Goal: Entertainment & Leisure: Consume media (video, audio)

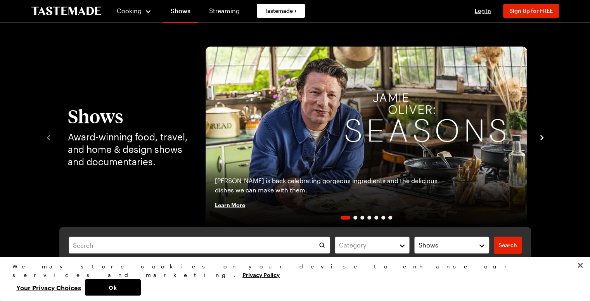
click at [541, 140] on icon "navigate to next item" at bounding box center [541, 137] width 3 height 5
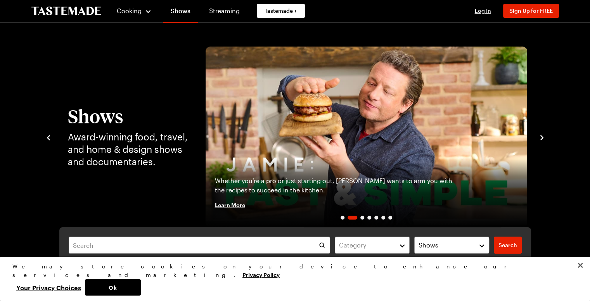
click at [541, 140] on icon "navigate to next item" at bounding box center [541, 137] width 3 height 5
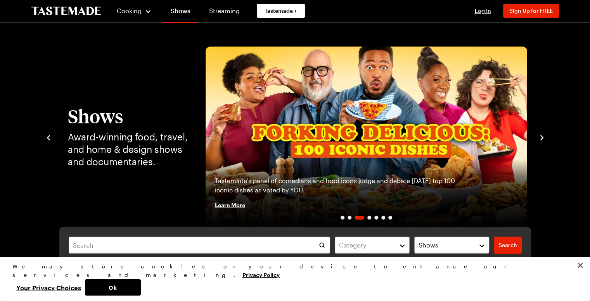
click at [542, 138] on icon "navigate to next item" at bounding box center [541, 137] width 3 height 5
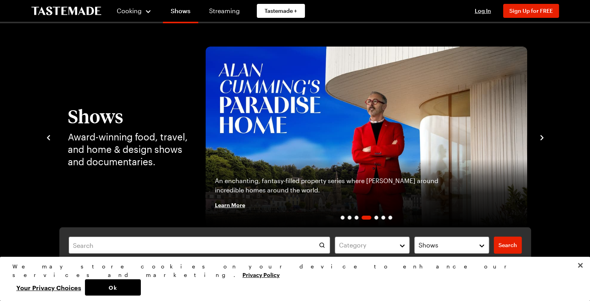
click at [542, 138] on icon "navigate to next item" at bounding box center [541, 137] width 3 height 5
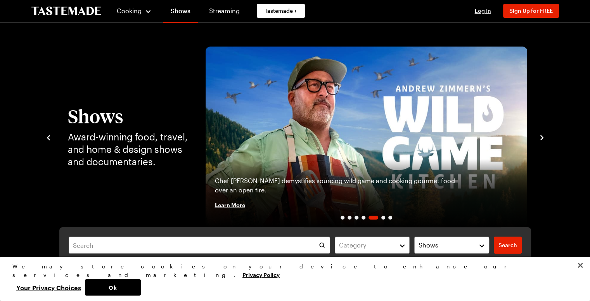
click at [542, 138] on icon "navigate to next item" at bounding box center [541, 137] width 3 height 5
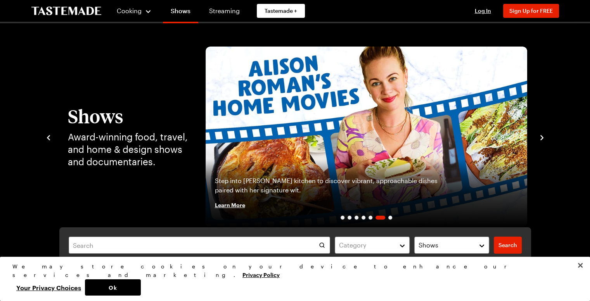
click at [542, 138] on icon "navigate to next item" at bounding box center [541, 137] width 3 height 5
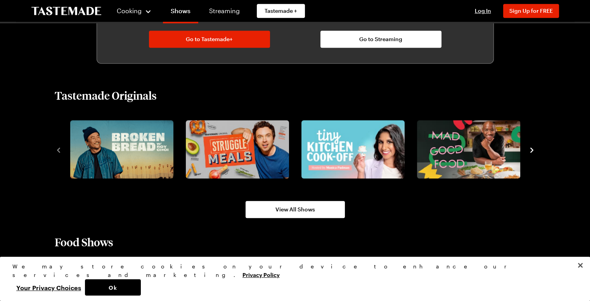
scroll to position [459, 0]
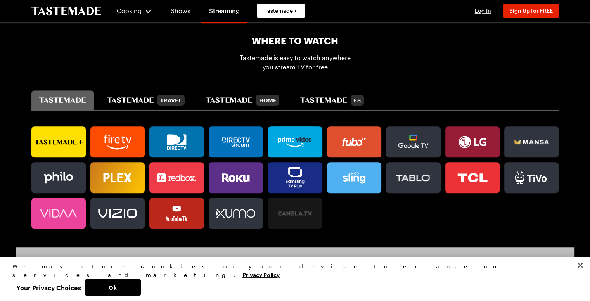
scroll to position [469, 0]
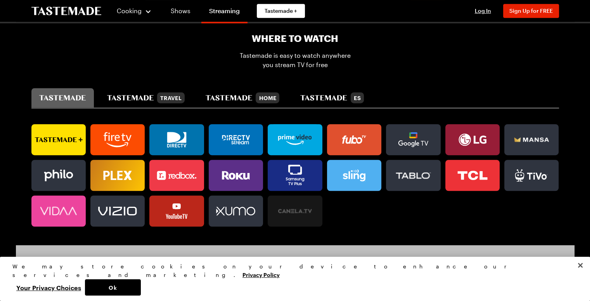
click at [301, 144] on rect at bounding box center [295, 139] width 48 height 31
